Goal: Check status: Check status

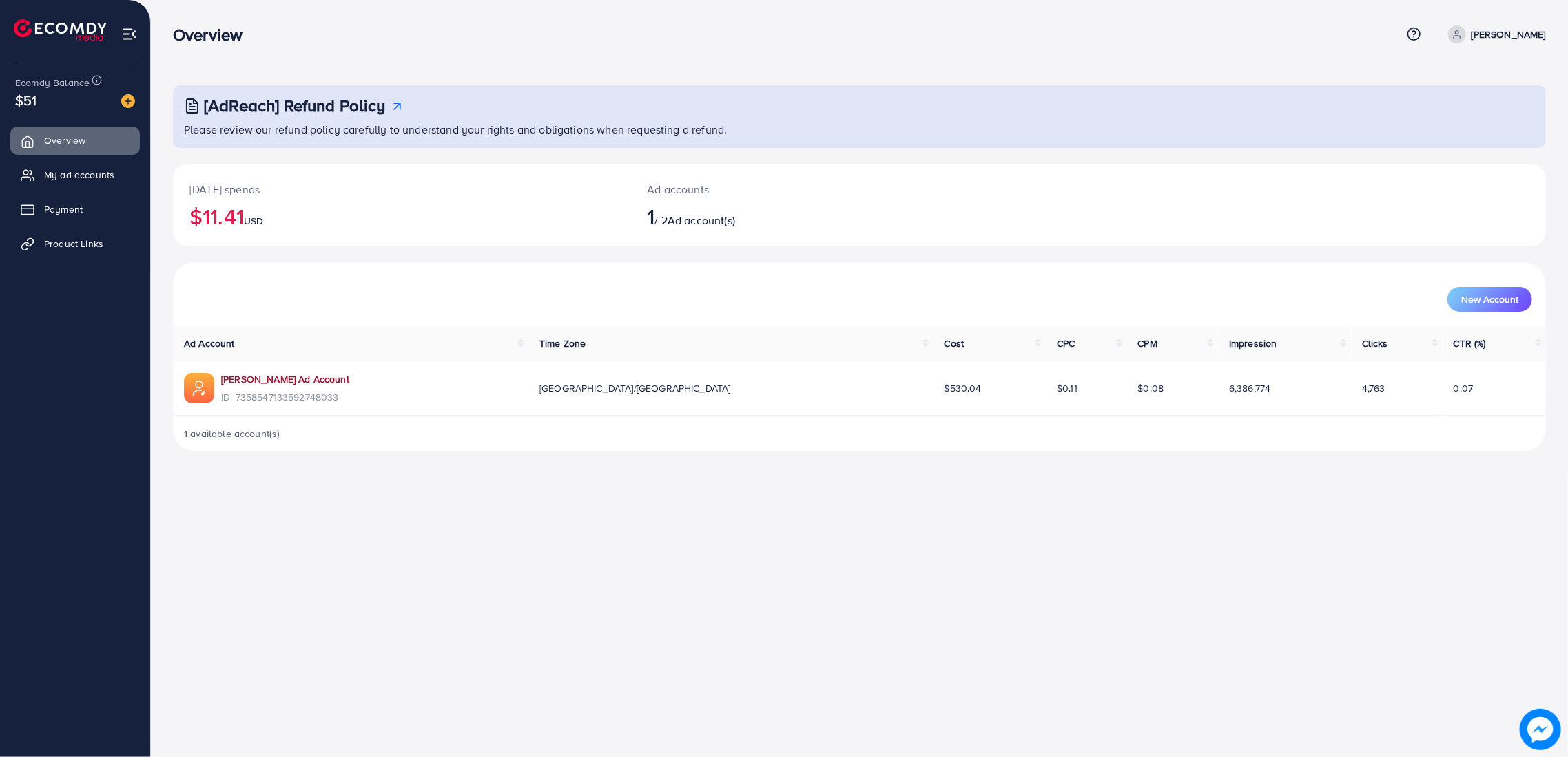
click at [332, 377] on link "[PERSON_NAME] Ad Account" at bounding box center [285, 379] width 128 height 14
click at [697, 214] on span "Ad account(s)" at bounding box center [701, 221] width 67 height 15
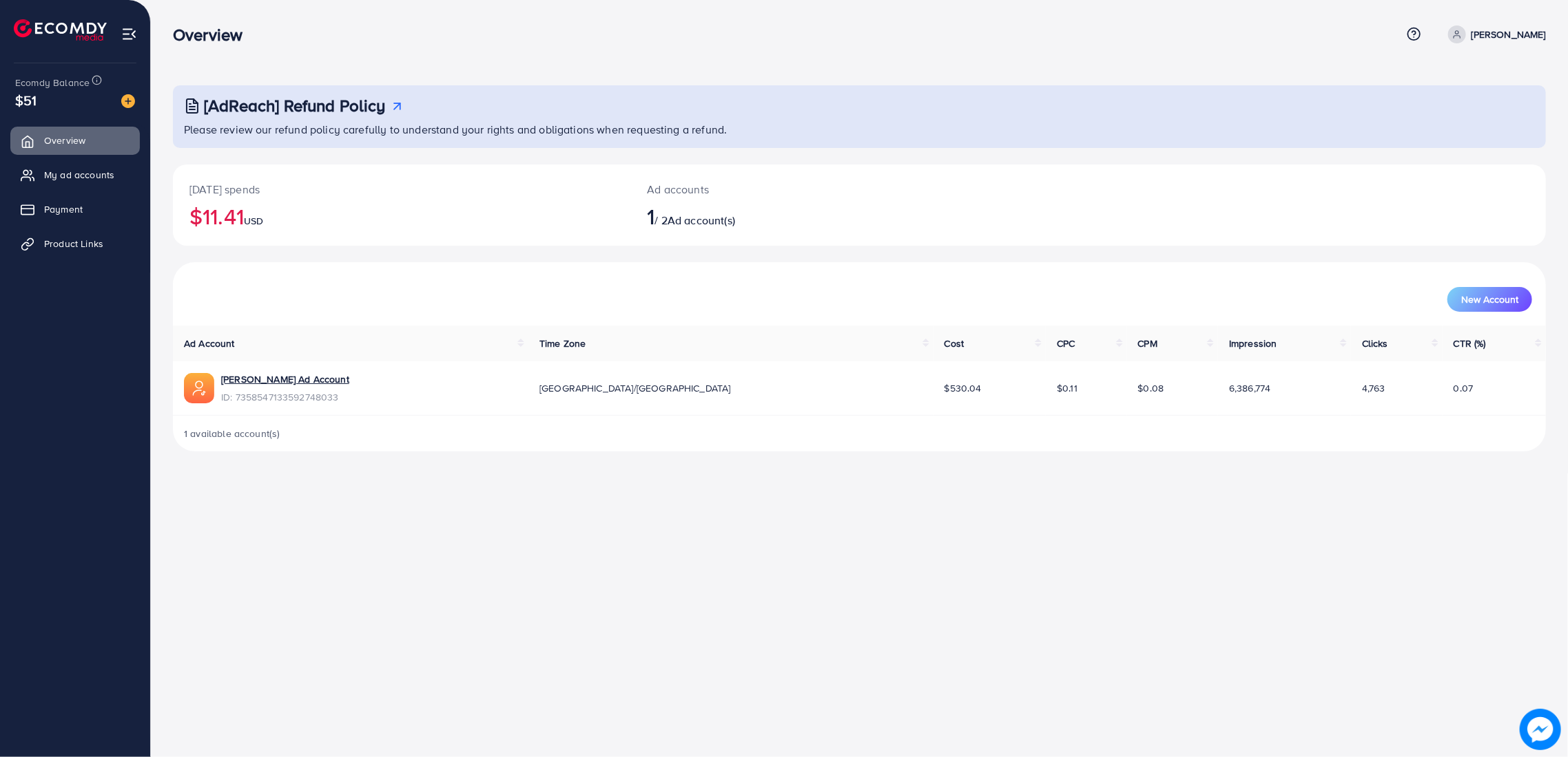
click at [715, 191] on p "Ad accounts" at bounding box center [802, 189] width 310 height 17
click at [717, 224] on span "Ad account(s)" at bounding box center [701, 221] width 67 height 15
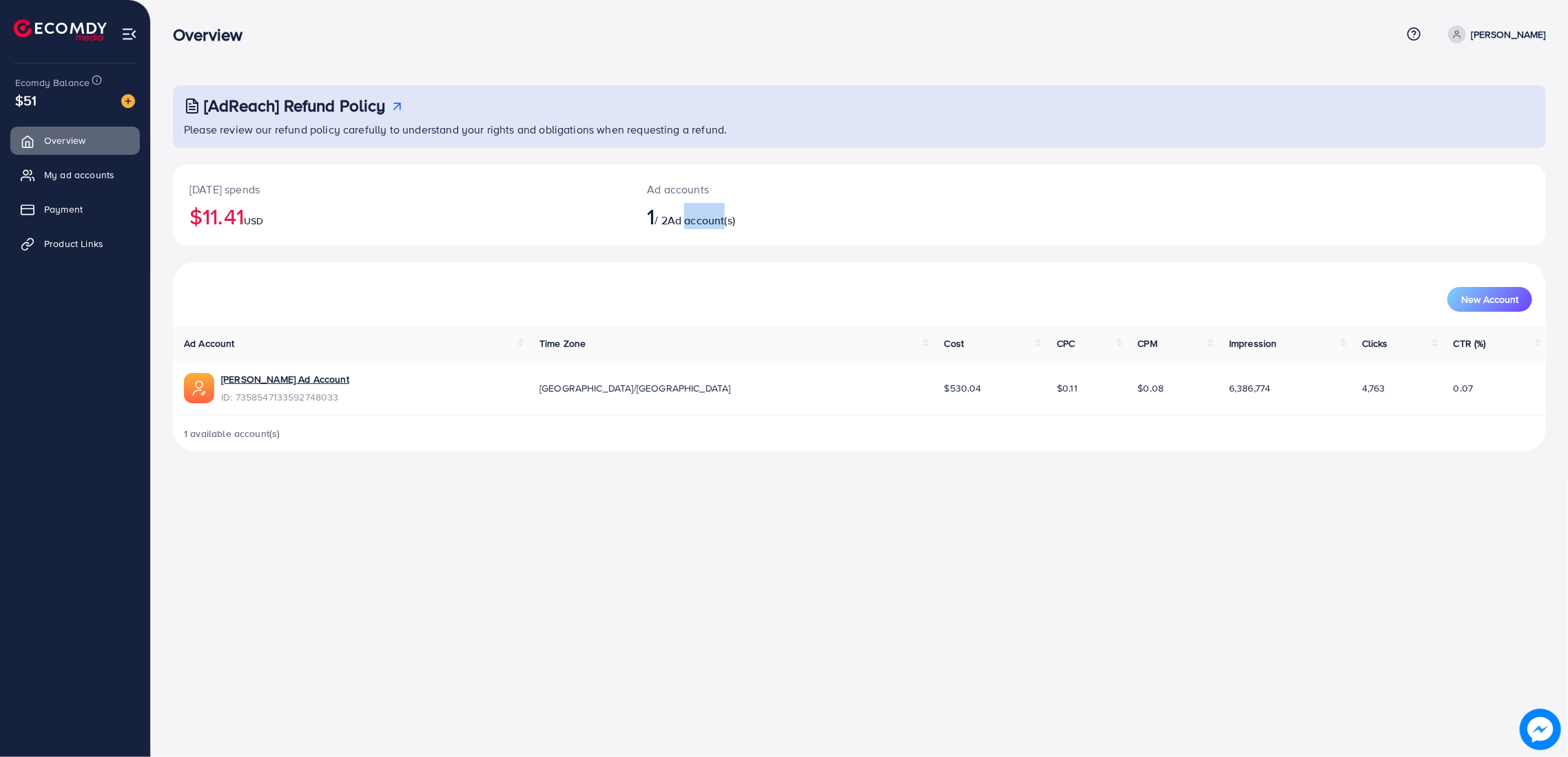
click at [717, 224] on span "Ad account(s)" at bounding box center [701, 221] width 67 height 15
click at [263, 217] on span "USD" at bounding box center [254, 221] width 20 height 14
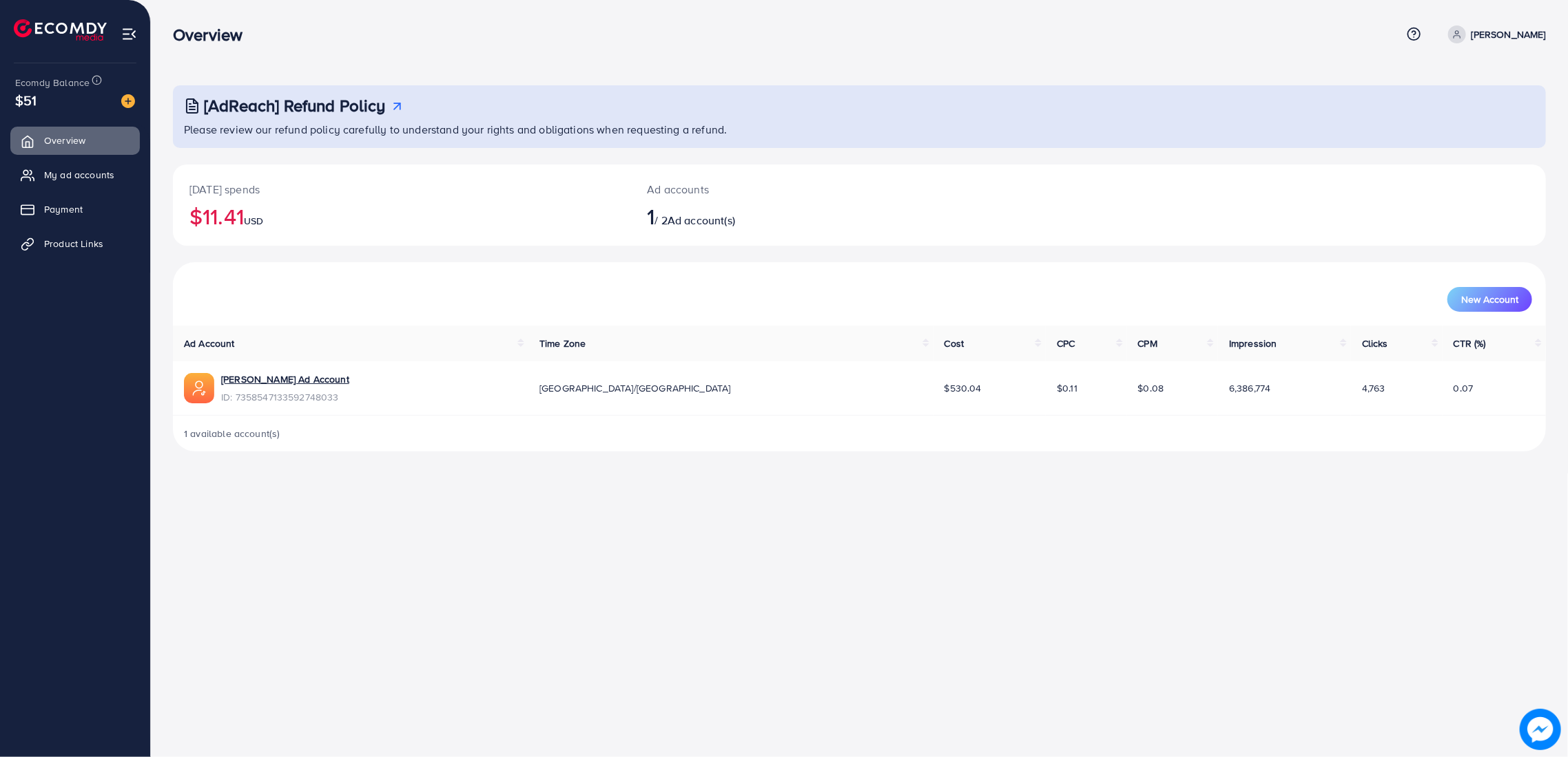
click at [692, 226] on span "Ad account(s)" at bounding box center [701, 221] width 67 height 15
drag, startPoint x: 748, startPoint y: 225, endPoint x: 642, endPoint y: 175, distance: 117.2
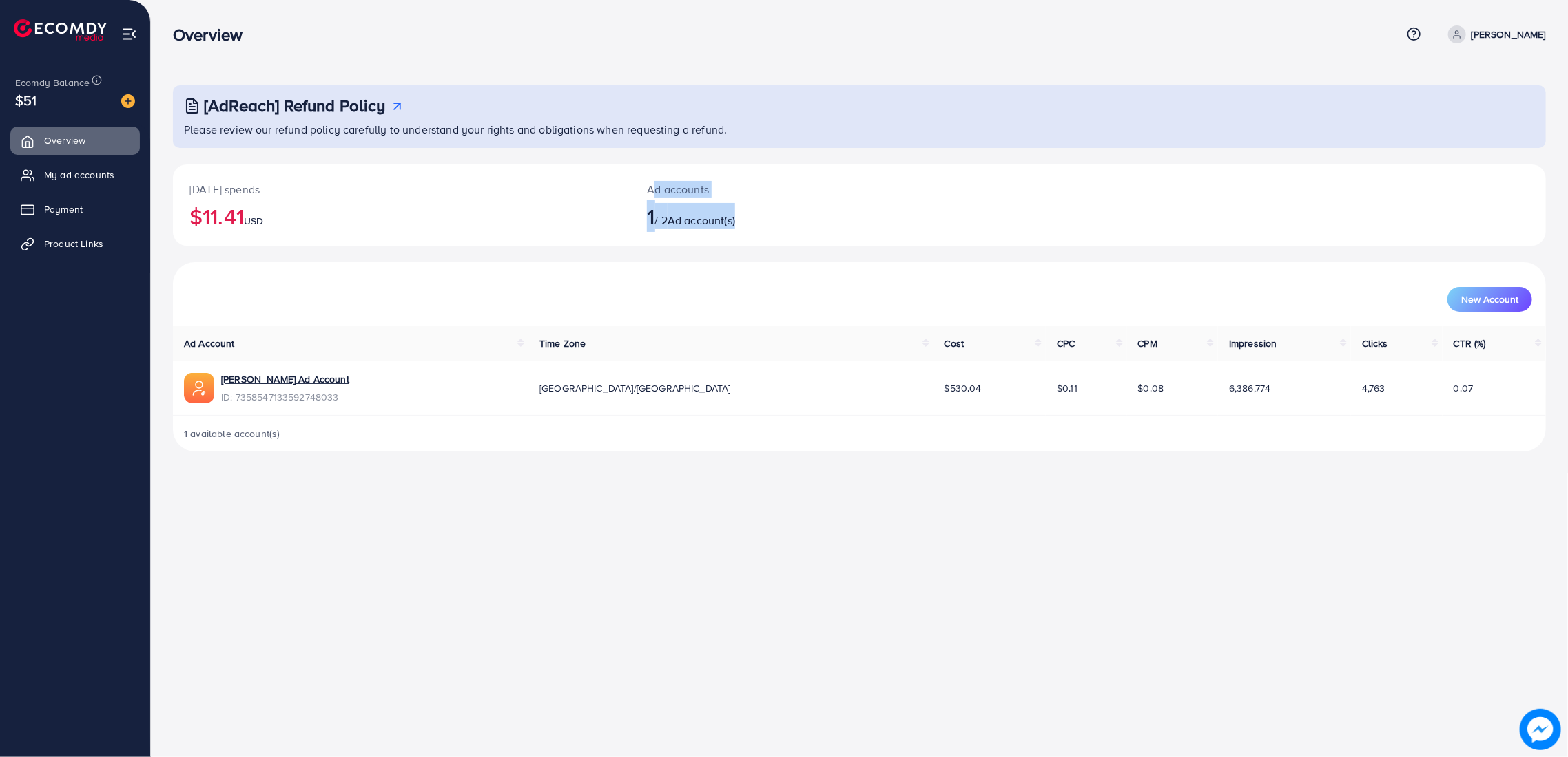
click at [642, 175] on div "Ad accounts 1 / 2 Ad account(s)" at bounding box center [802, 205] width 343 height 81
click at [642, 208] on div "Ad accounts 1 / 2 Ad account(s)" at bounding box center [802, 205] width 343 height 81
drag, startPoint x: 647, startPoint y: 196, endPoint x: 754, endPoint y: 219, distance: 109.4
click at [754, 219] on div "Ad accounts 1 / 2 Ad account(s)" at bounding box center [802, 205] width 343 height 81
click at [754, 219] on h2 "1 / 2 Ad account(s)" at bounding box center [802, 216] width 310 height 26
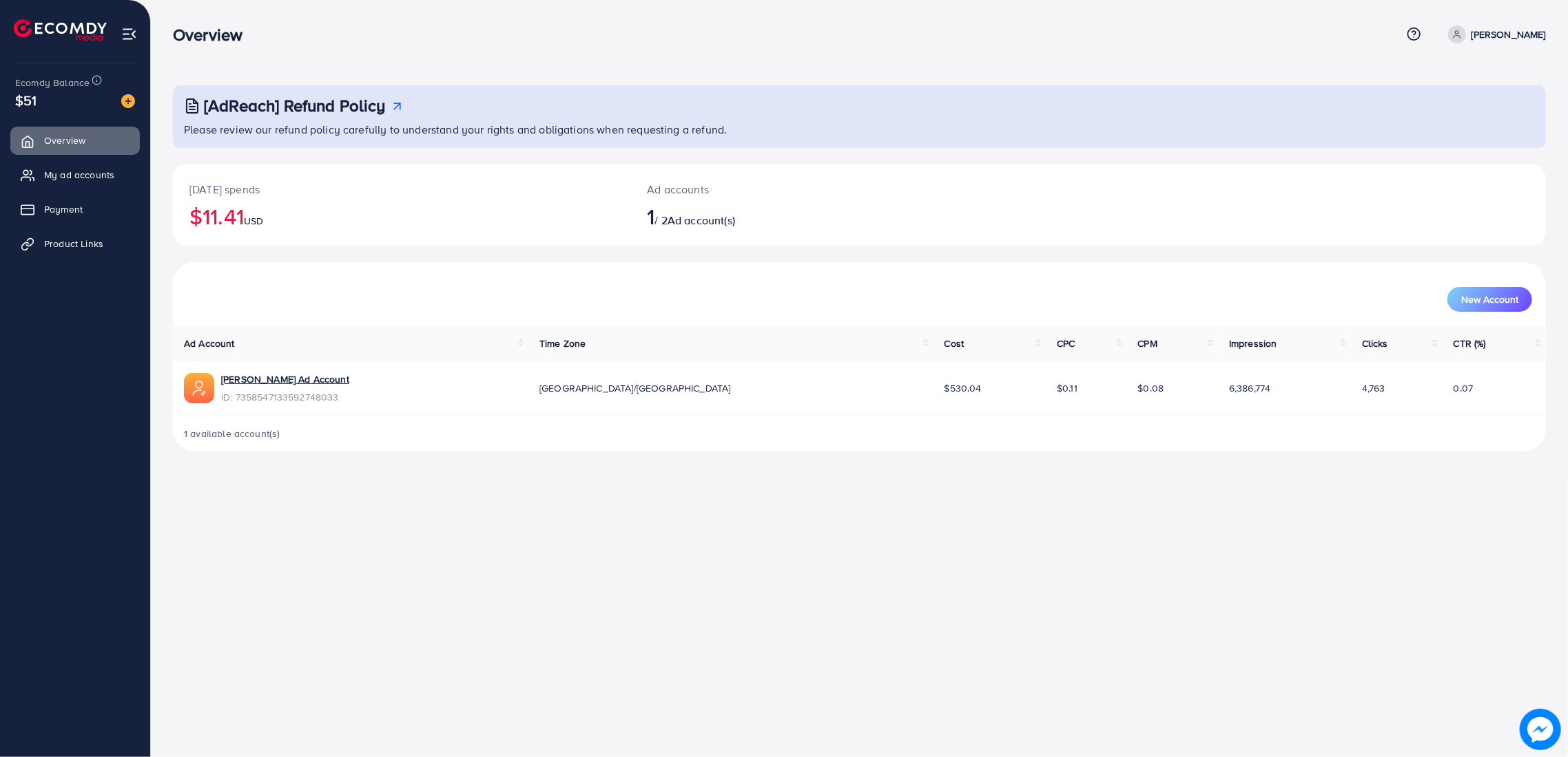
click at [754, 219] on h2 "1 / 2 Ad account(s)" at bounding box center [802, 216] width 310 height 26
drag, startPoint x: 745, startPoint y: 219, endPoint x: 644, endPoint y: 168, distance: 113.1
click at [644, 168] on div "Ad accounts 1 / 2 Ad account(s)" at bounding box center [802, 205] width 343 height 81
click at [518, 167] on div "Today's spends $11.41 USD" at bounding box center [402, 205] width 457 height 81
click at [654, 221] on span "1" at bounding box center [650, 216] width 8 height 32
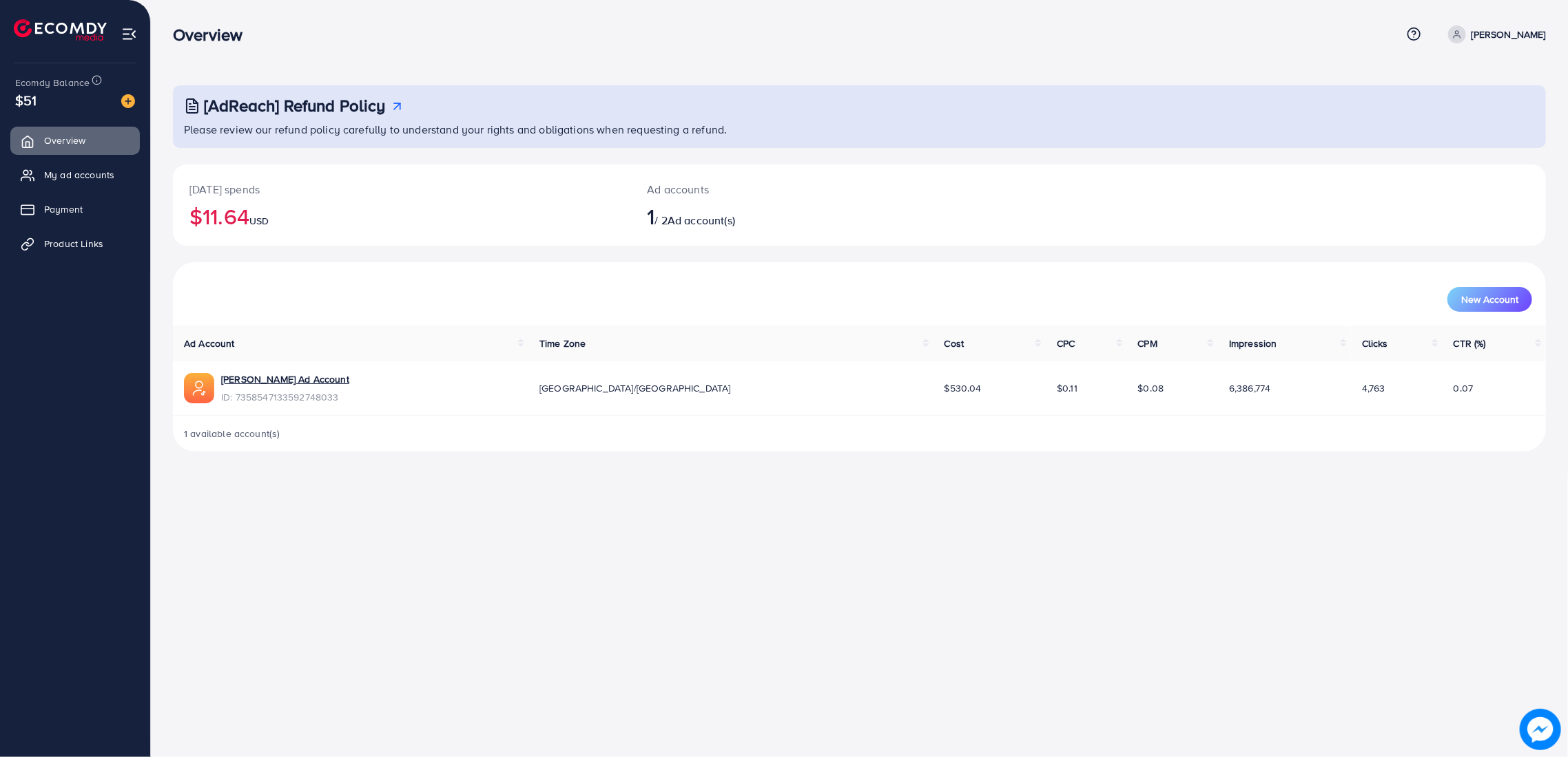
click at [654, 221] on span "1" at bounding box center [650, 216] width 8 height 32
